Goal: Check status: Check status

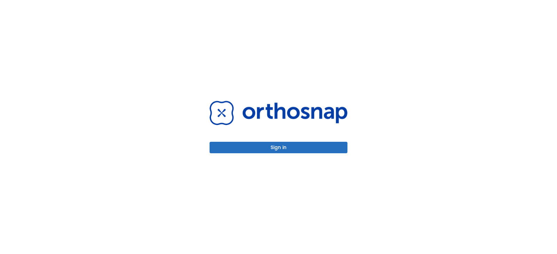
click at [271, 148] on button "Sign in" at bounding box center [278, 147] width 138 height 11
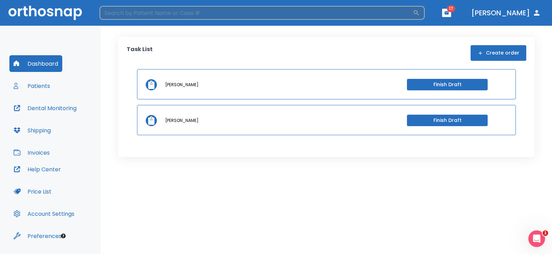
click at [214, 15] on input "search" at bounding box center [256, 13] width 313 height 14
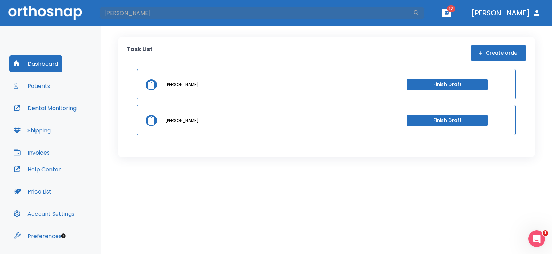
type input "[PERSON_NAME]"
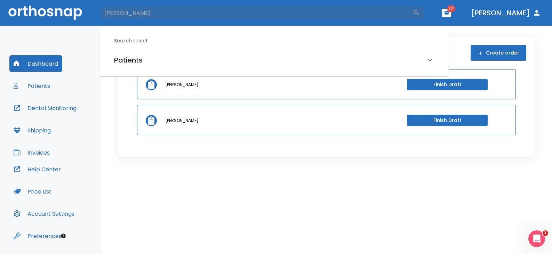
click at [135, 57] on h6 "Patients" at bounding box center [128, 60] width 29 height 11
click at [172, 85] on h6 "[PERSON_NAME] (Processing in lab)" at bounding box center [274, 85] width 317 height 10
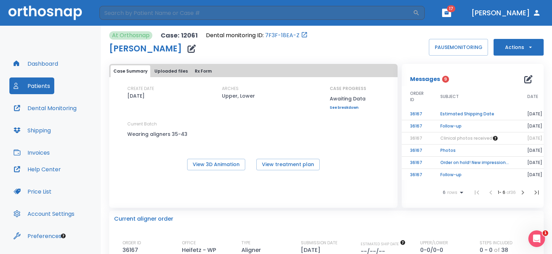
scroll to position [0, 18]
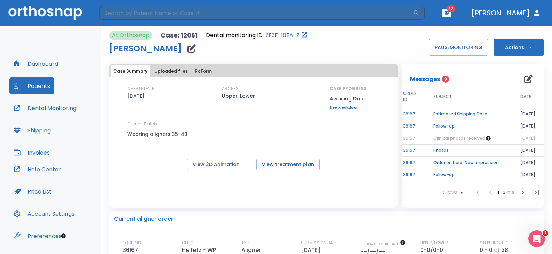
click at [444, 111] on td "Estimated Shipping Date" at bounding box center [468, 114] width 87 height 12
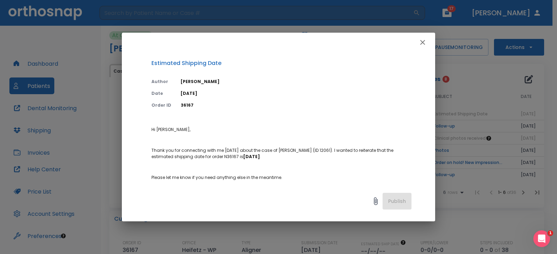
drag, startPoint x: 422, startPoint y: 42, endPoint x: 416, endPoint y: 42, distance: 5.9
click at [422, 42] on icon "button" at bounding box center [422, 42] width 8 height 8
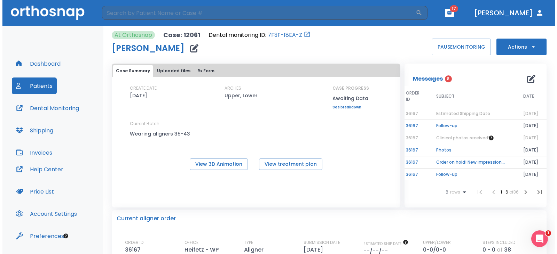
scroll to position [0, 0]
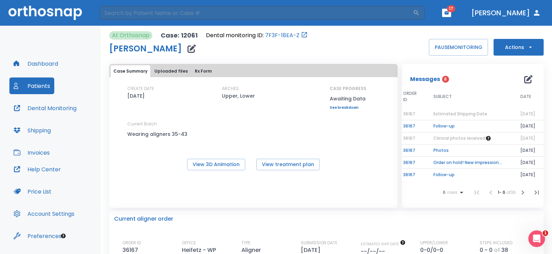
click at [450, 114] on span "Estimated Shipping Date" at bounding box center [461, 114] width 54 height 6
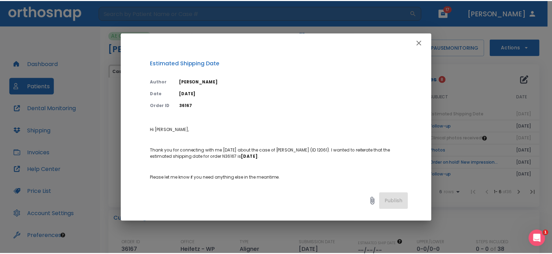
scroll to position [0, 16]
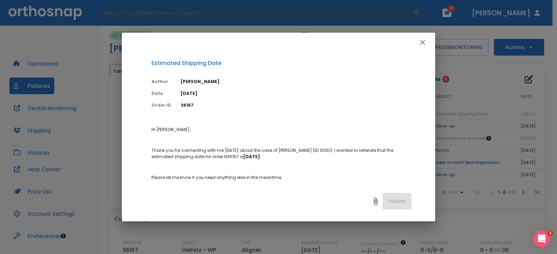
drag, startPoint x: 464, startPoint y: 81, endPoint x: 464, endPoint y: 86, distance: 4.2
click at [465, 85] on div "Estimated Shipping Date Author [PERSON_NAME] Date [DATE] Order ID 36167 Hi [PER…" at bounding box center [278, 127] width 557 height 254
click at [425, 41] on icon "button" at bounding box center [422, 42] width 8 height 8
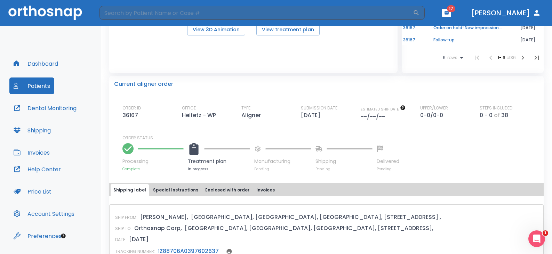
scroll to position [139, 0]
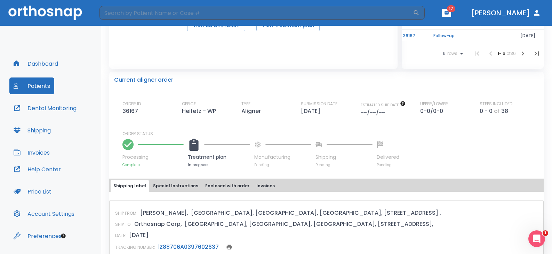
click at [422, 226] on div "SHIP FROM: [PERSON_NAME], [GEOGRAPHIC_DATA], [GEOGRAPHIC_DATA], [GEOGRAPHIC_DAT…" at bounding box center [326, 238] width 435 height 76
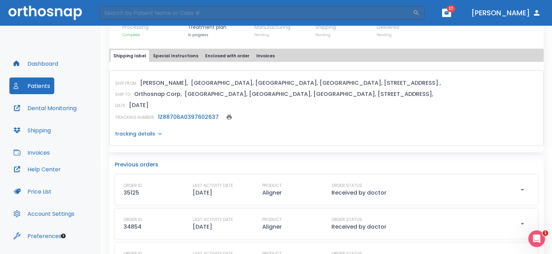
scroll to position [244, 0]
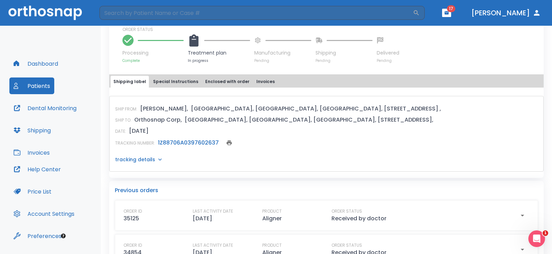
click at [181, 147] on link "1Z88706A0397602637" at bounding box center [188, 143] width 61 height 8
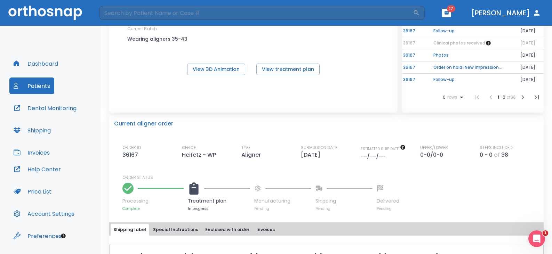
scroll to position [0, 0]
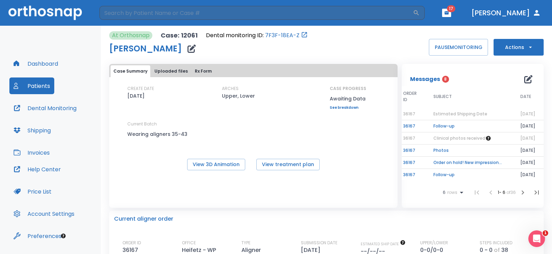
click at [453, 115] on span "Estimated Shipping Date" at bounding box center [461, 114] width 54 height 6
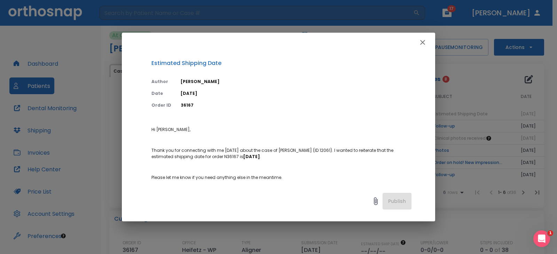
click at [421, 41] on icon "button" at bounding box center [422, 42] width 5 height 5
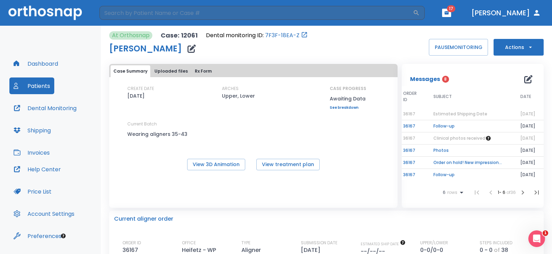
click at [526, 82] on icon "button" at bounding box center [528, 79] width 8 height 8
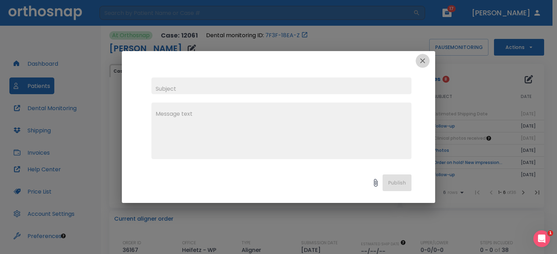
click at [422, 62] on icon "button" at bounding box center [422, 61] width 8 height 8
